Goal: Find specific page/section: Find specific page/section

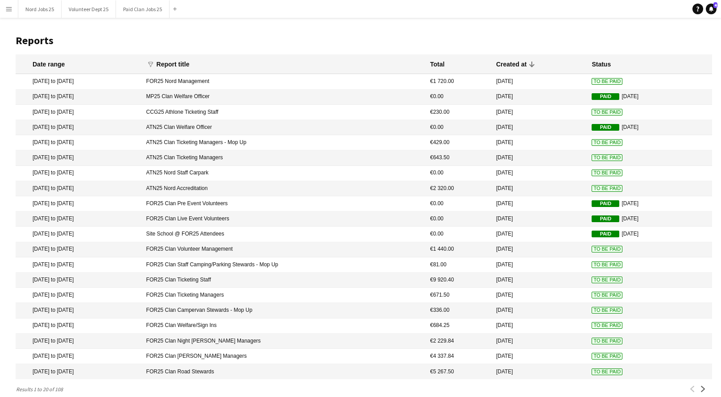
scroll to position [24, 0]
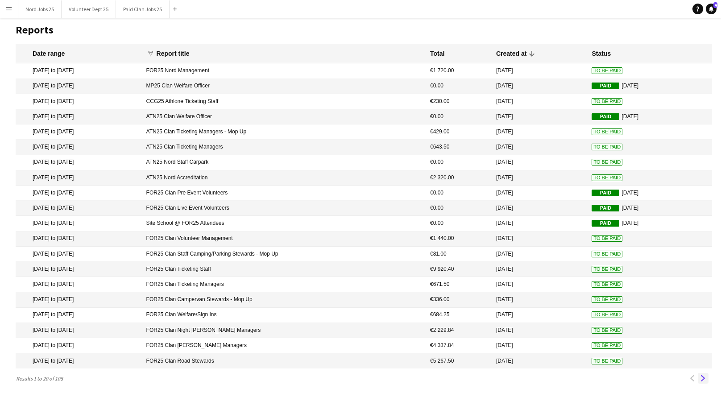
click at [704, 378] on app-icon "Next" at bounding box center [703, 378] width 6 height 6
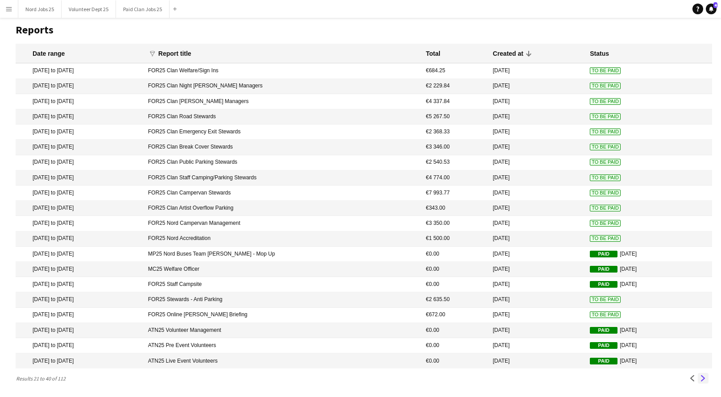
click at [704, 383] on button "Next" at bounding box center [703, 378] width 11 height 11
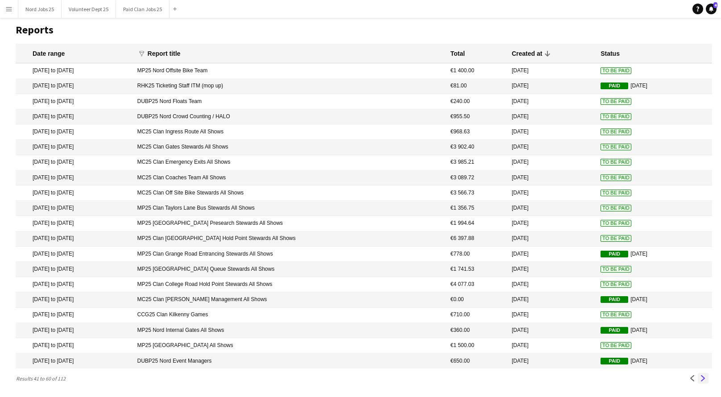
click at [703, 381] on app-icon "Next" at bounding box center [703, 378] width 6 height 6
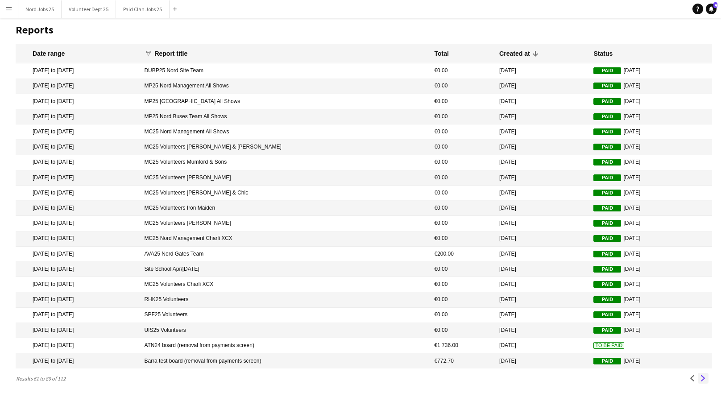
click at [703, 378] on app-icon "Next" at bounding box center [703, 378] width 6 height 6
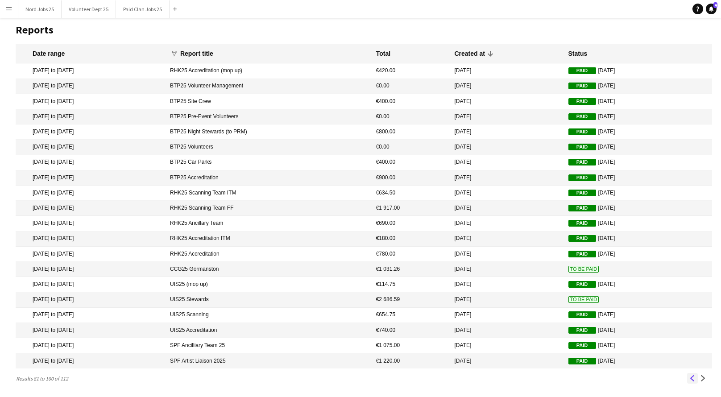
click at [691, 375] on app-icon "Previous" at bounding box center [693, 378] width 6 height 6
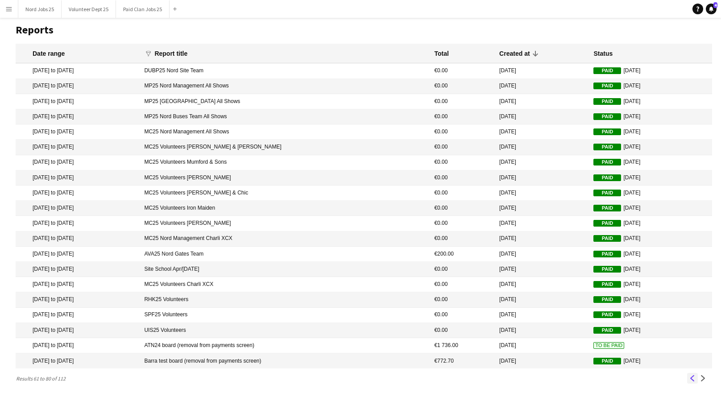
click at [690, 376] on app-icon "Previous" at bounding box center [693, 378] width 6 height 6
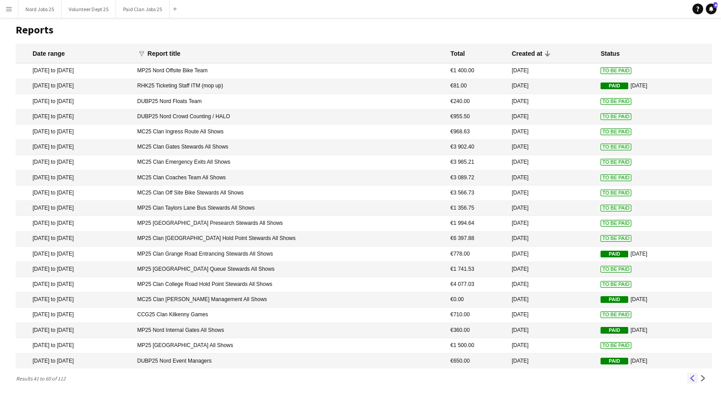
click at [694, 380] on app-icon "Previous" at bounding box center [693, 378] width 6 height 6
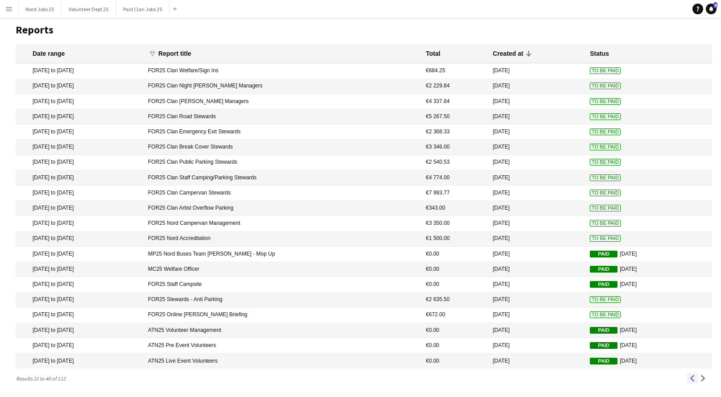
click at [694, 380] on app-icon "Previous" at bounding box center [693, 378] width 6 height 6
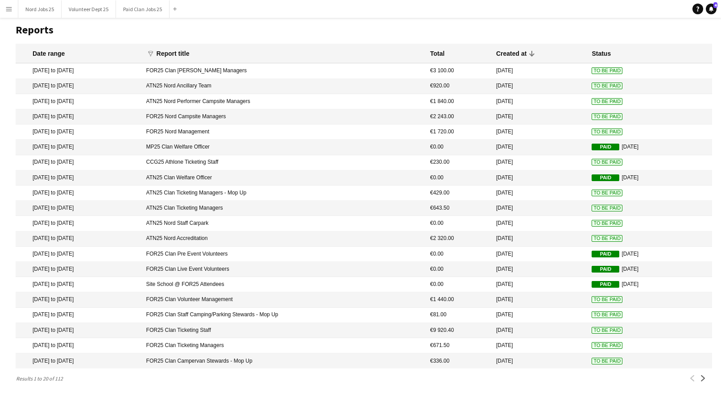
click at [442, 44] on mat-header-cell "Total" at bounding box center [459, 54] width 66 height 20
click at [441, 50] on div "Total" at bounding box center [437, 54] width 14 height 8
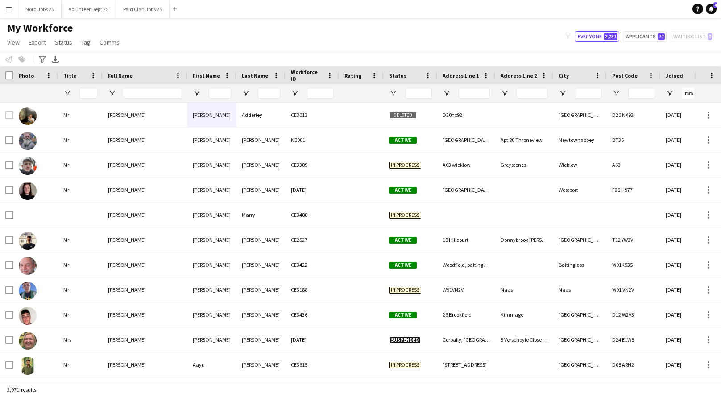
click at [269, 64] on div "Notify workforce Add to tag Select at least one crew to tag him or her. Advance…" at bounding box center [360, 59] width 721 height 15
click at [287, 43] on div "My Workforce View Views Default view New view Update view Delete view Edit name…" at bounding box center [360, 36] width 721 height 30
